Goal: Obtain resource: Obtain resource

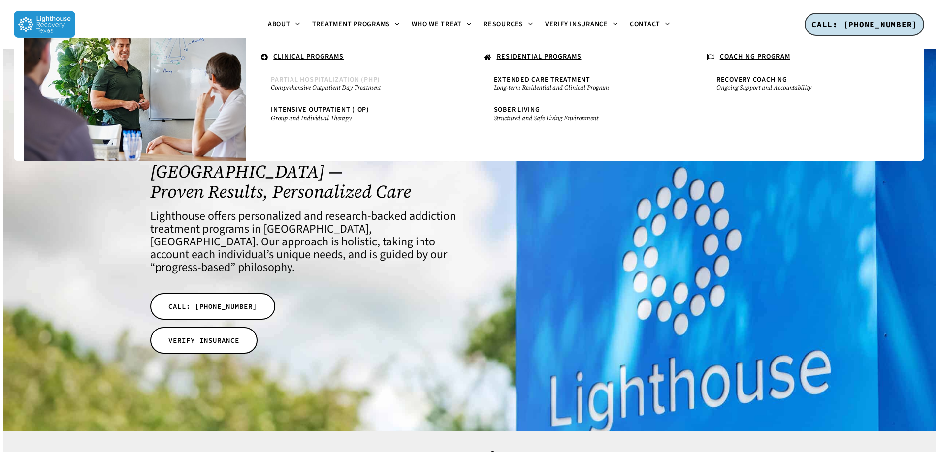
click at [362, 81] on span "Partial Hospitalization (PHP)" at bounding box center [325, 80] width 109 height 10
click at [343, 106] on span "Intensive Outpatient (IOP)" at bounding box center [320, 110] width 98 height 10
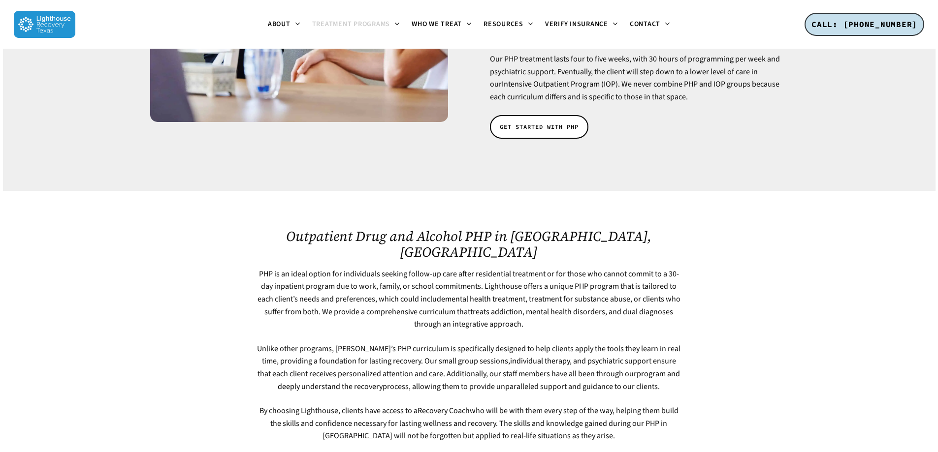
scroll to position [295, 0]
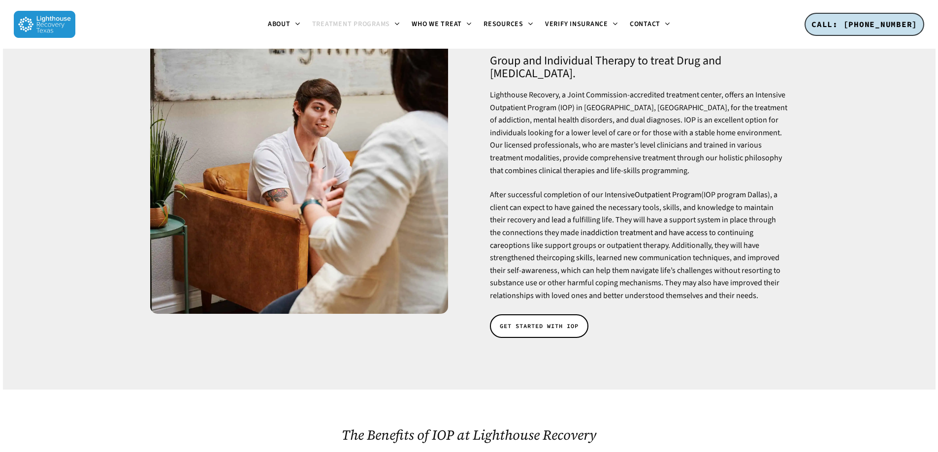
scroll to position [295, 0]
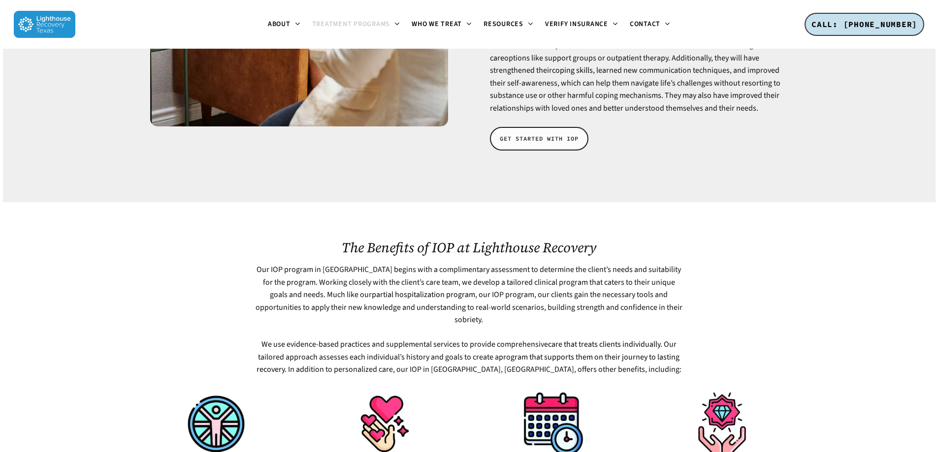
click at [544, 127] on link "GET STARTED WITH IOP" at bounding box center [539, 139] width 98 height 24
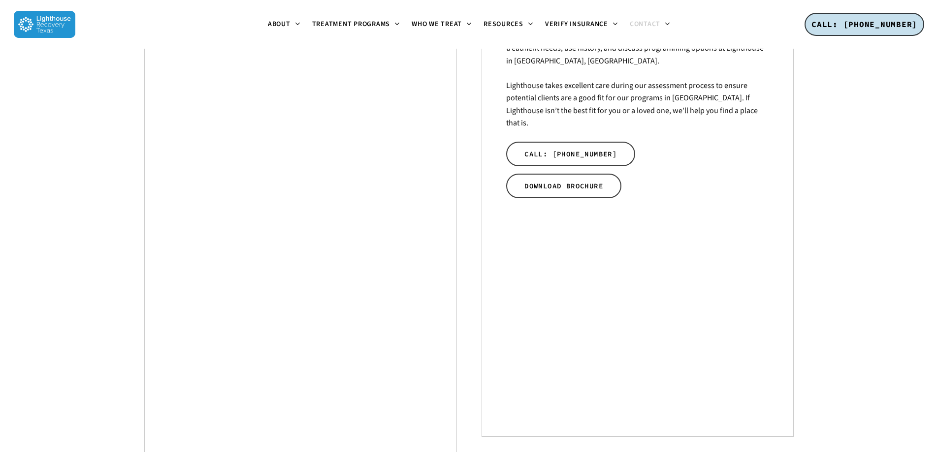
scroll to position [295, 0]
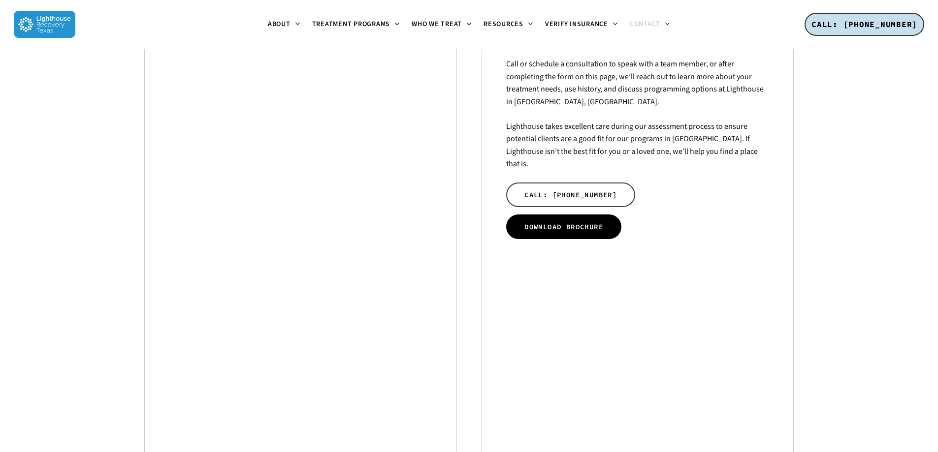
click at [581, 222] on span "DOWNLOAD BROCHURE" at bounding box center [563, 227] width 79 height 10
